Goal: Task Accomplishment & Management: Manage account settings

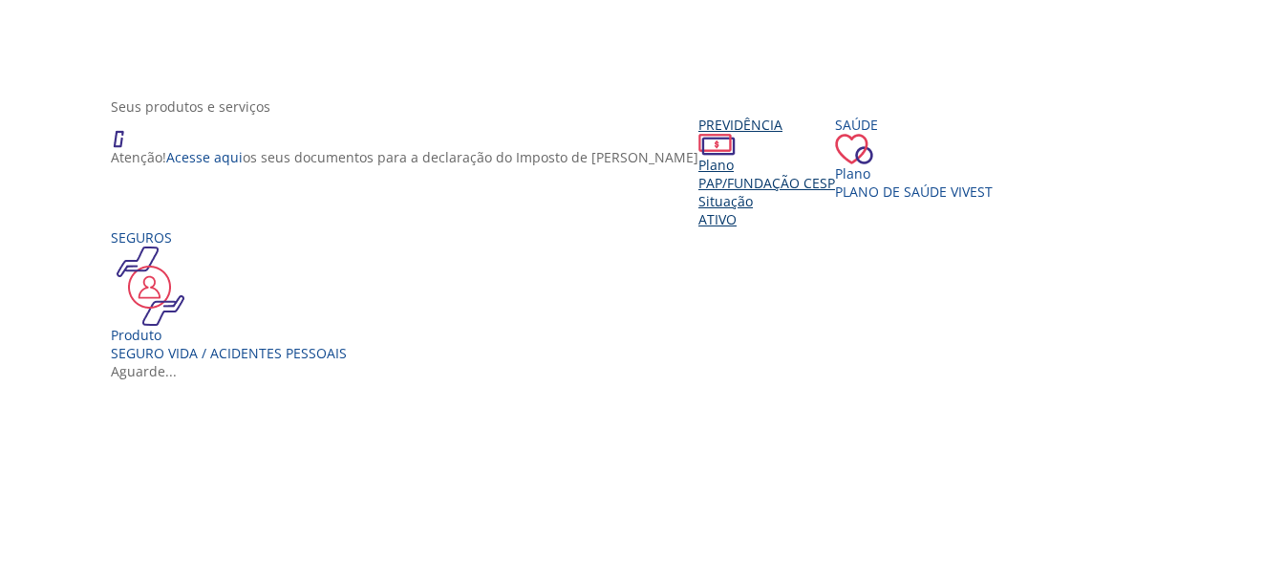
scroll to position [287, 0]
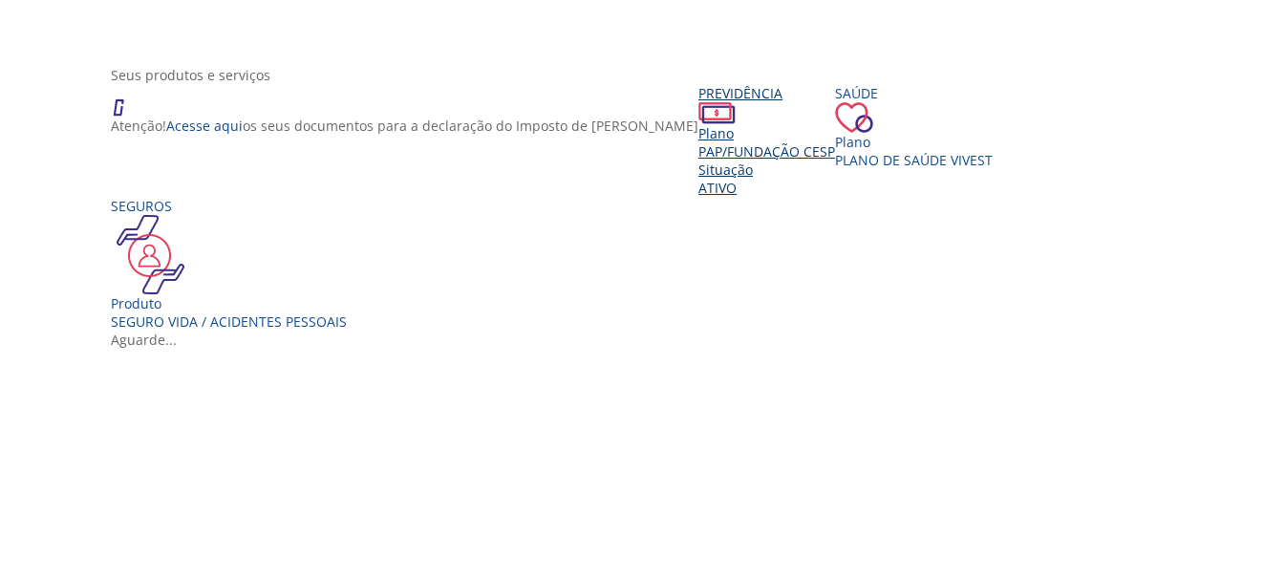
click at [698, 160] on span "PAP/Fundação CESP" at bounding box center [766, 151] width 137 height 18
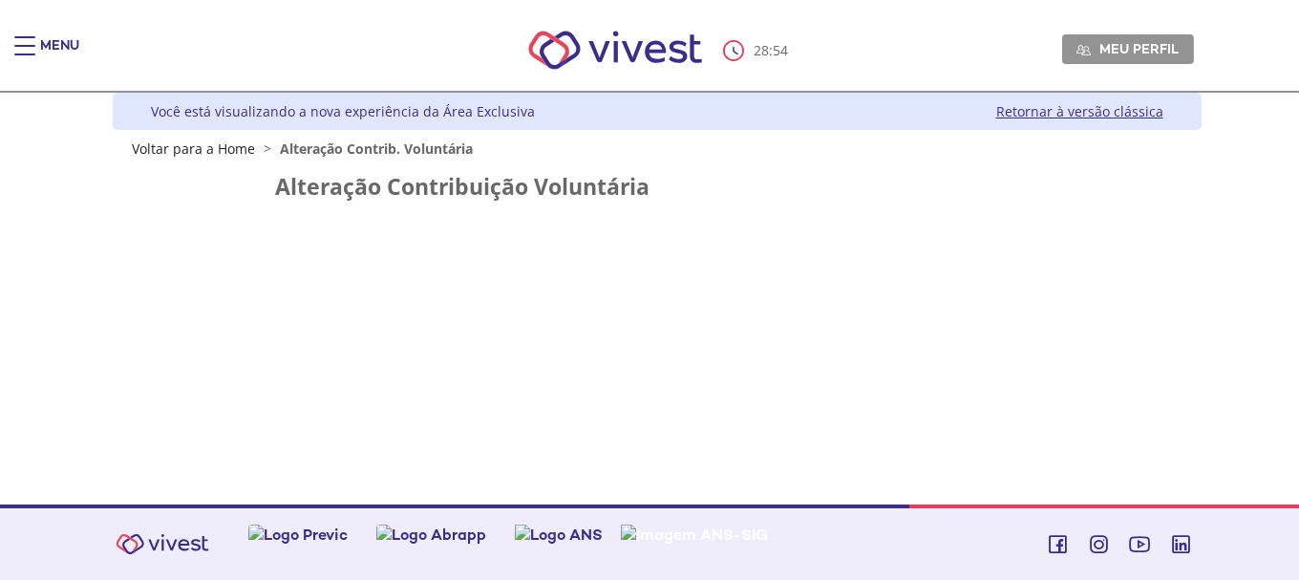
click at [397, 412] on div "Z6_L19A13G0LGPF00Q7UV9Q807RM1 Você está visualizando a nova experiência da Área…" at bounding box center [649, 299] width 1103 height 412
click at [397, 347] on div "Z6_L19A13G0LGPF00Q7UV9Q807RM1 Você está visualizando a nova experiência da Área…" at bounding box center [649, 299] width 1103 height 412
click at [177, 148] on link "Voltar para a Home" at bounding box center [193, 148] width 123 height 18
